Goal: Information Seeking & Learning: Learn about a topic

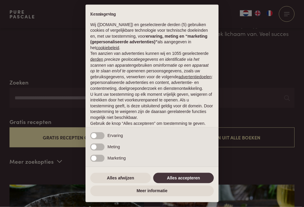
scroll to position [76, 0]
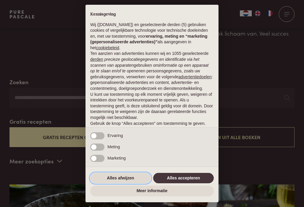
click at [123, 184] on button "Alles afwijzen" at bounding box center [120, 178] width 61 height 11
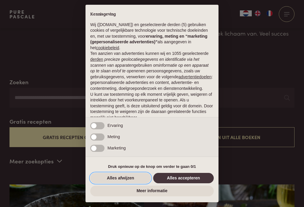
scroll to position [18, 0]
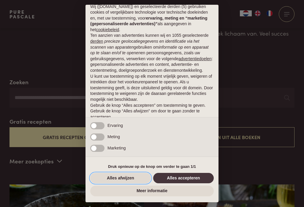
click at [108, 184] on button "Alles afwijzen" at bounding box center [120, 178] width 61 height 11
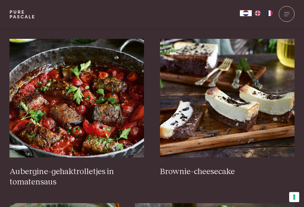
scroll to position [226, 0]
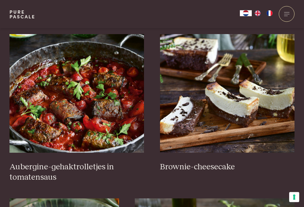
click at [198, 108] on img at bounding box center [227, 93] width 135 height 119
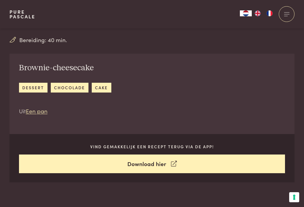
scroll to position [173, 0]
click at [31, 85] on link "dessert" at bounding box center [33, 88] width 29 height 10
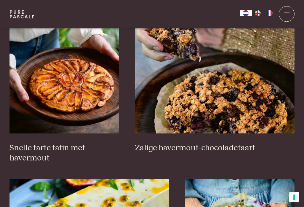
scroll to position [400, 0]
click at [44, 96] on img at bounding box center [65, 74] width 110 height 119
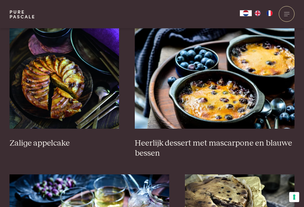
scroll to position [889, 0]
click at [39, 85] on img at bounding box center [65, 69] width 110 height 119
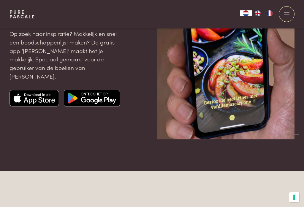
scroll to position [1550, 0]
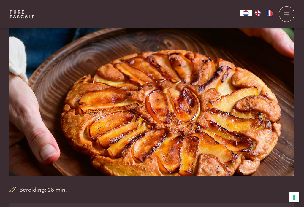
scroll to position [23, 0]
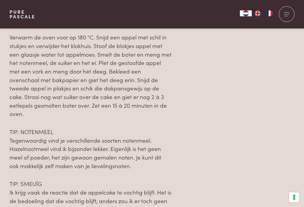
scroll to position [630, 0]
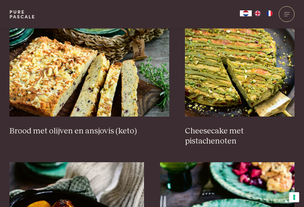
scroll to position [591, 0]
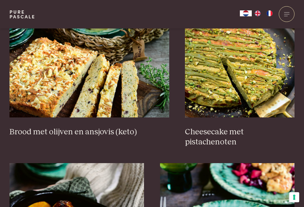
click at [45, 76] on img at bounding box center [90, 58] width 160 height 119
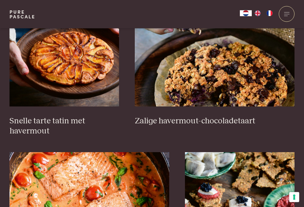
scroll to position [931, 0]
click at [177, 77] on img at bounding box center [215, 47] width 160 height 119
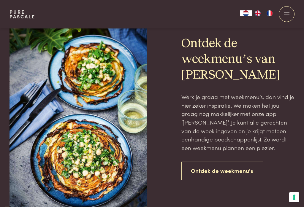
scroll to position [1293, 0]
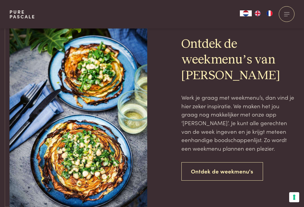
click at [212, 165] on link "Ontdek de weekmenu's" at bounding box center [223, 172] width 82 height 19
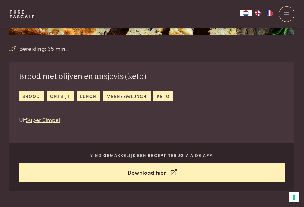
scroll to position [164, 0]
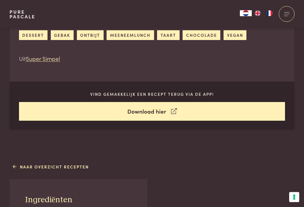
scroll to position [219, 0]
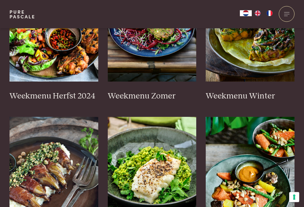
scroll to position [227, 0]
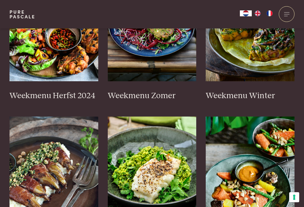
click at [237, 92] on h3 "Weekmenu Winter" at bounding box center [250, 96] width 89 height 10
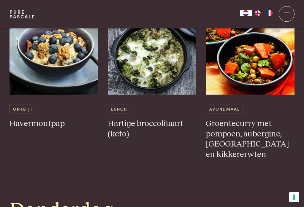
scroll to position [861, 0]
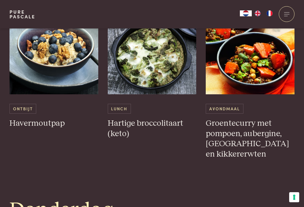
click at [136, 61] on img at bounding box center [152, 35] width 89 height 119
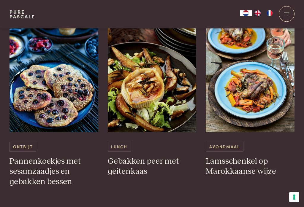
scroll to position [1815, 0]
click at [133, 71] on img at bounding box center [152, 73] width 89 height 119
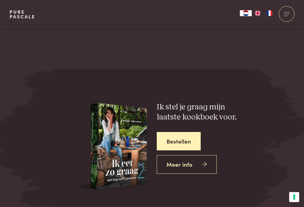
scroll to position [2150, 0]
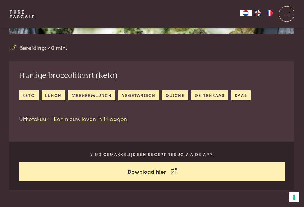
scroll to position [155, 0]
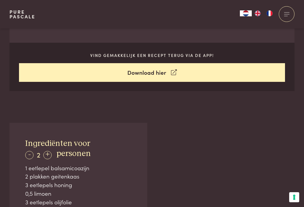
scroll to position [259, 0]
